Goal: Navigation & Orientation: Go to known website

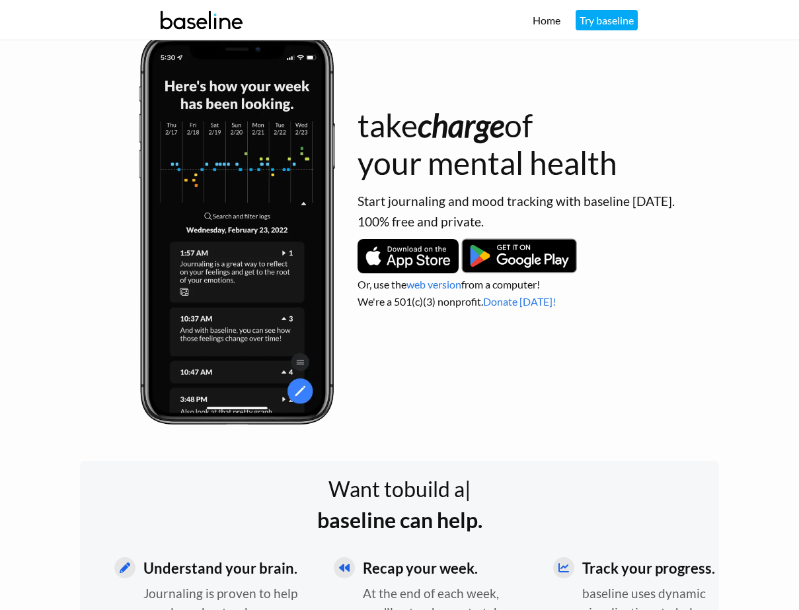
scroll to position [26, 0]
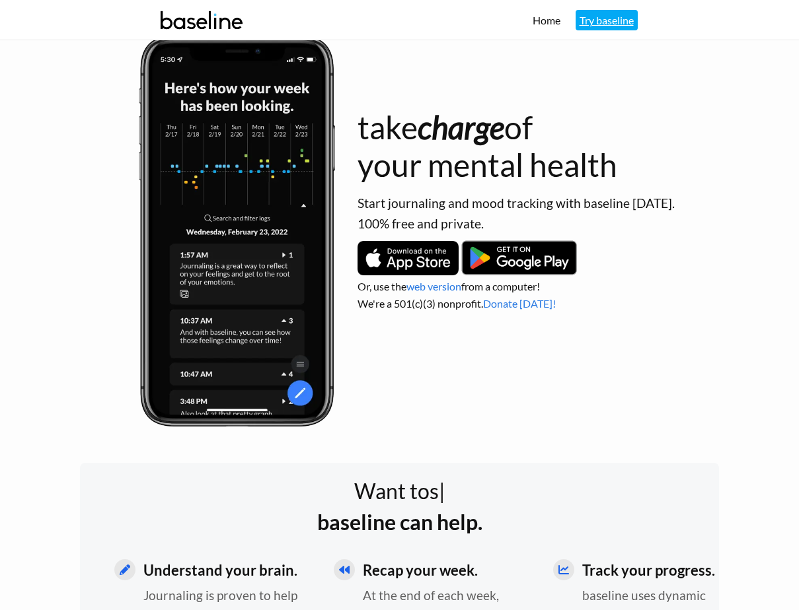
click at [605, 24] on link "Try baseline" at bounding box center [606, 20] width 62 height 20
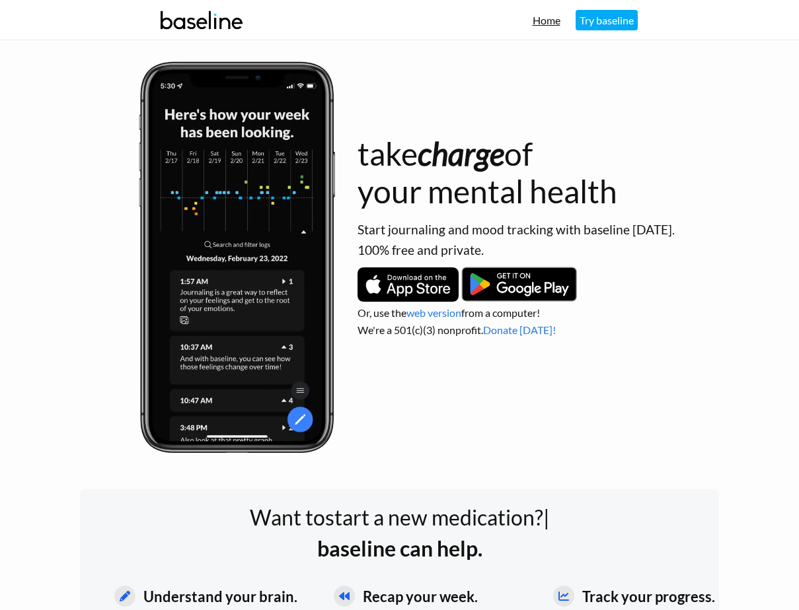
click at [552, 22] on link "Home" at bounding box center [546, 20] width 28 height 13
click at [424, 317] on link "web version" at bounding box center [433, 312] width 55 height 13
click at [172, 13] on img at bounding box center [201, 20] width 93 height 36
